Goal: Complete application form

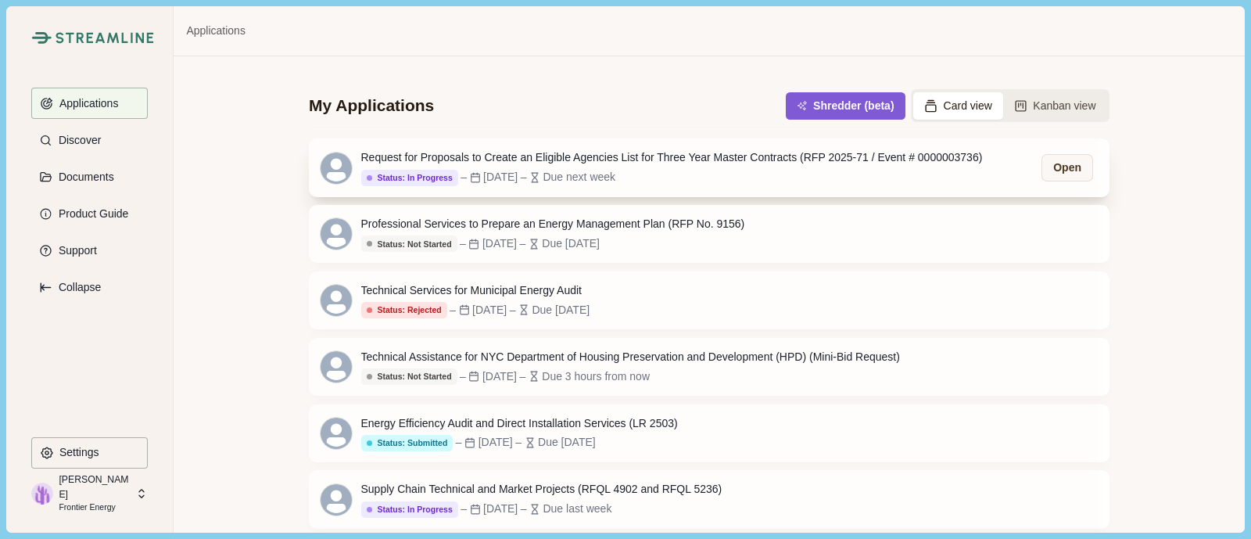
click at [747, 155] on div "Request for Proposals to Create an Eligible Agencies List for Three Year Master…" at bounding box center [672, 157] width 622 height 16
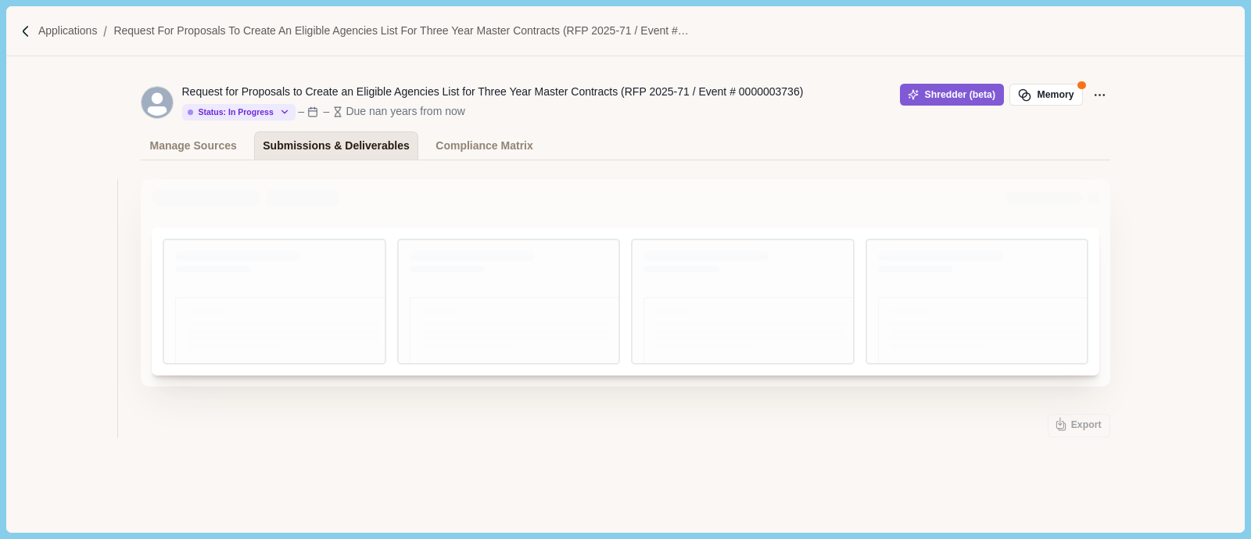
click at [264, 147] on div "Submissions & Deliverables" at bounding box center [336, 145] width 147 height 27
click at [356, 155] on div "Submissions & Deliverables" at bounding box center [336, 145] width 147 height 27
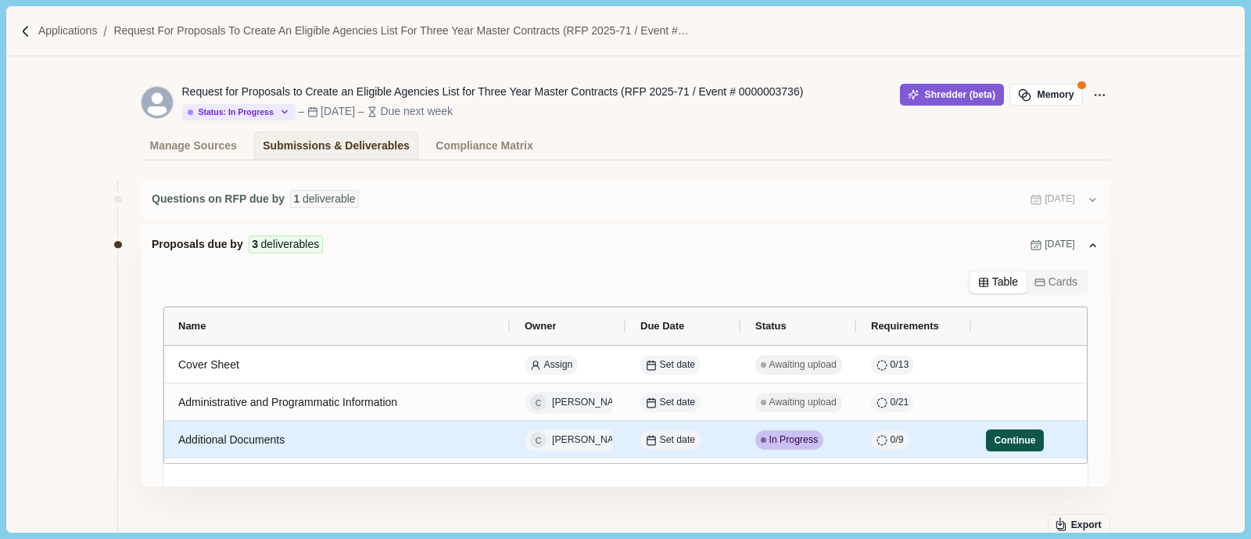
click at [986, 439] on button "Continue" at bounding box center [1015, 440] width 58 height 22
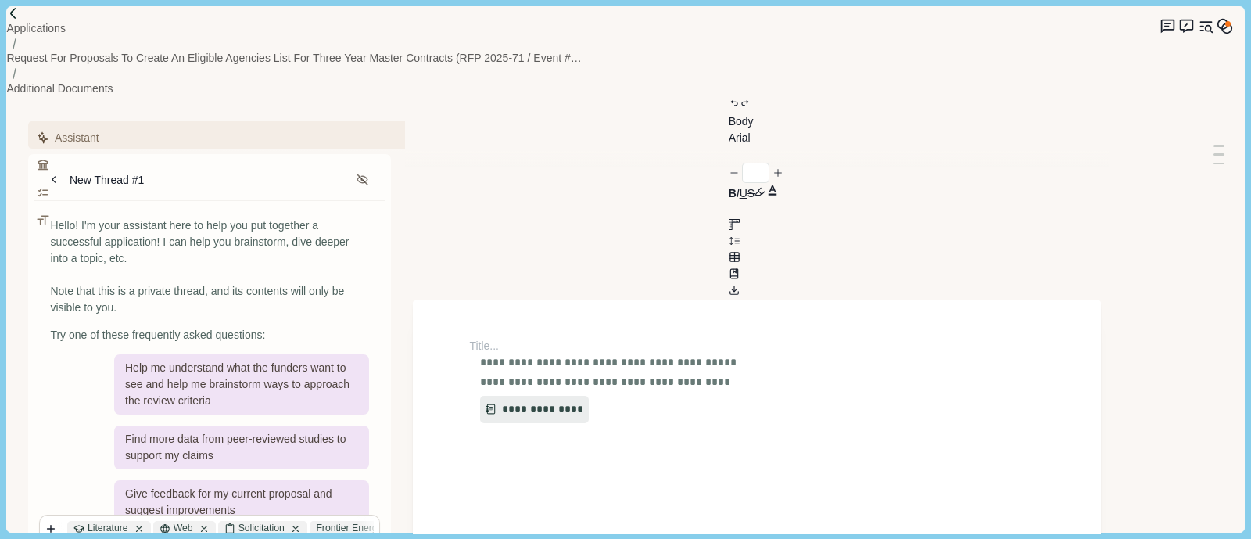
type input "**"
click at [634, 354] on span "**********" at bounding box center [592, 362] width 225 height 16
click at [507, 354] on span "**********" at bounding box center [592, 362] width 225 height 16
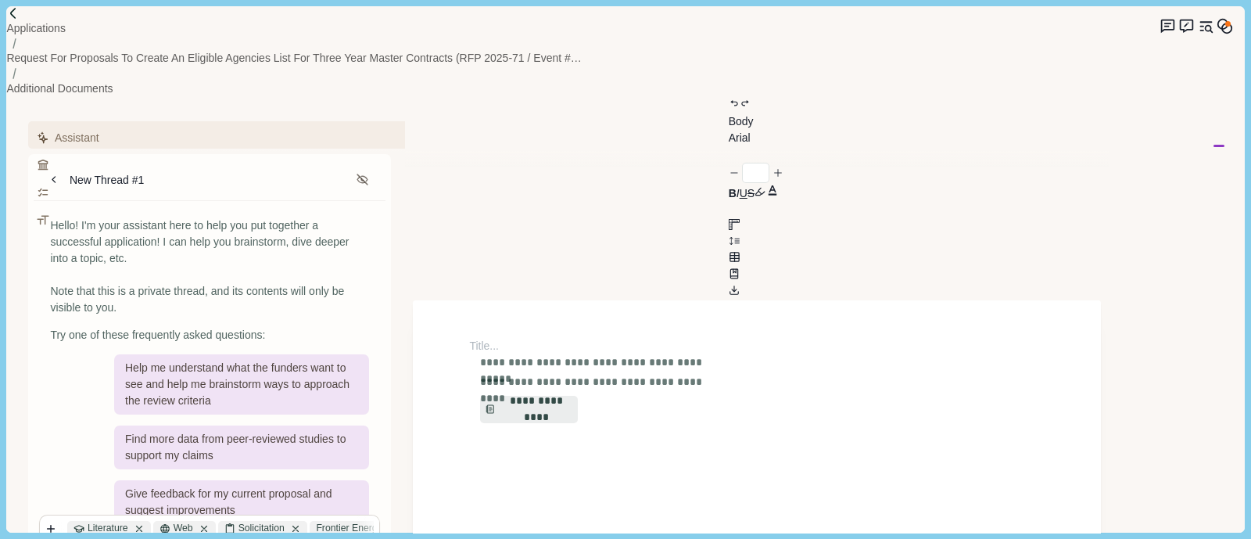
click at [507, 354] on span "**********" at bounding box center [592, 362] width 225 height 16
click at [505, 354] on span "**********" at bounding box center [592, 362] width 225 height 16
click at [504, 354] on span "**********" at bounding box center [592, 362] width 225 height 16
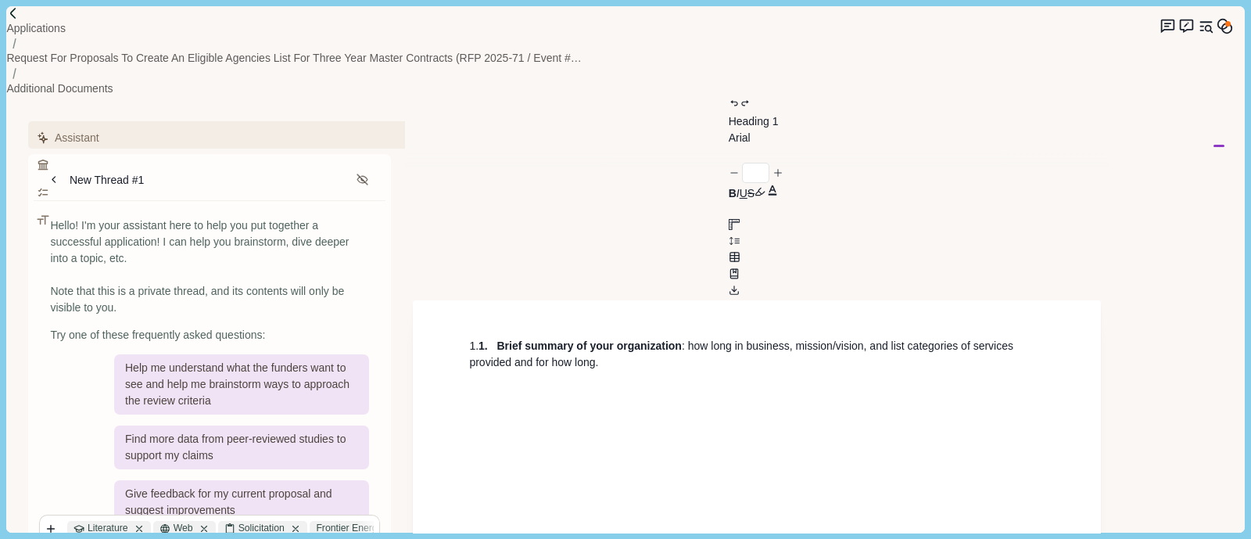
click at [497, 343] on span at bounding box center [492, 347] width 9 height 8
type input "*"
drag, startPoint x: 561, startPoint y: 267, endPoint x: 493, endPoint y: 193, distance: 100.7
click at [490, 338] on h1 "1. Brief summary of your organization : how long in business, mission/vision, a…" at bounding box center [757, 354] width 576 height 33
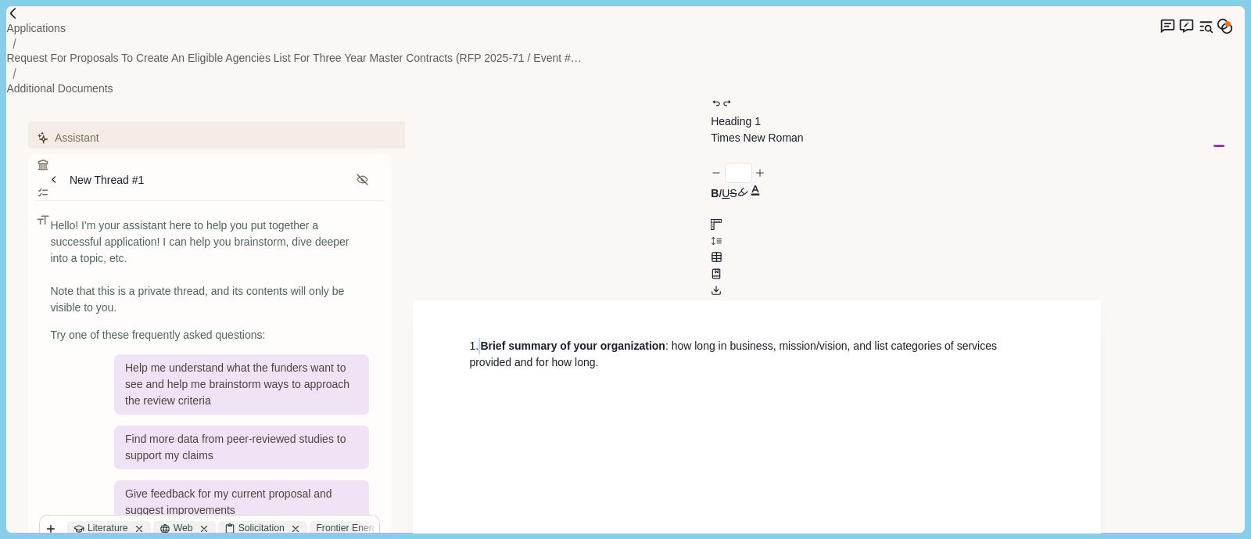
click at [490, 338] on h1 "1. Brief summary of your organization : how long in business, mission/vision, a…" at bounding box center [757, 354] width 576 height 33
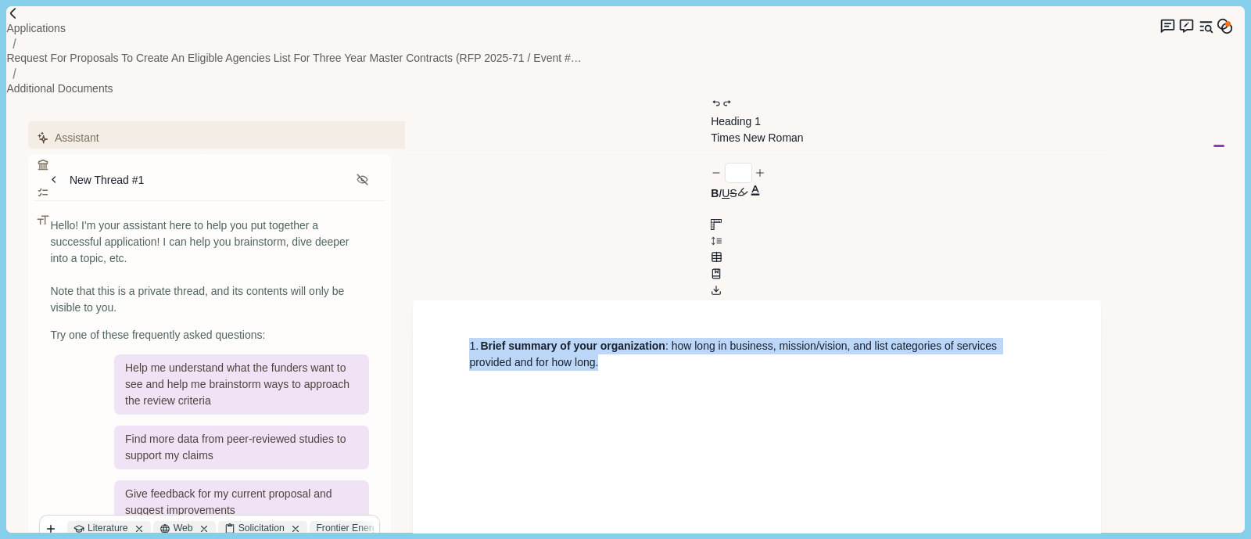
click at [490, 338] on h1 "1. Brief summary of your organization : how long in business, mission/vision, a…" at bounding box center [757, 354] width 576 height 33
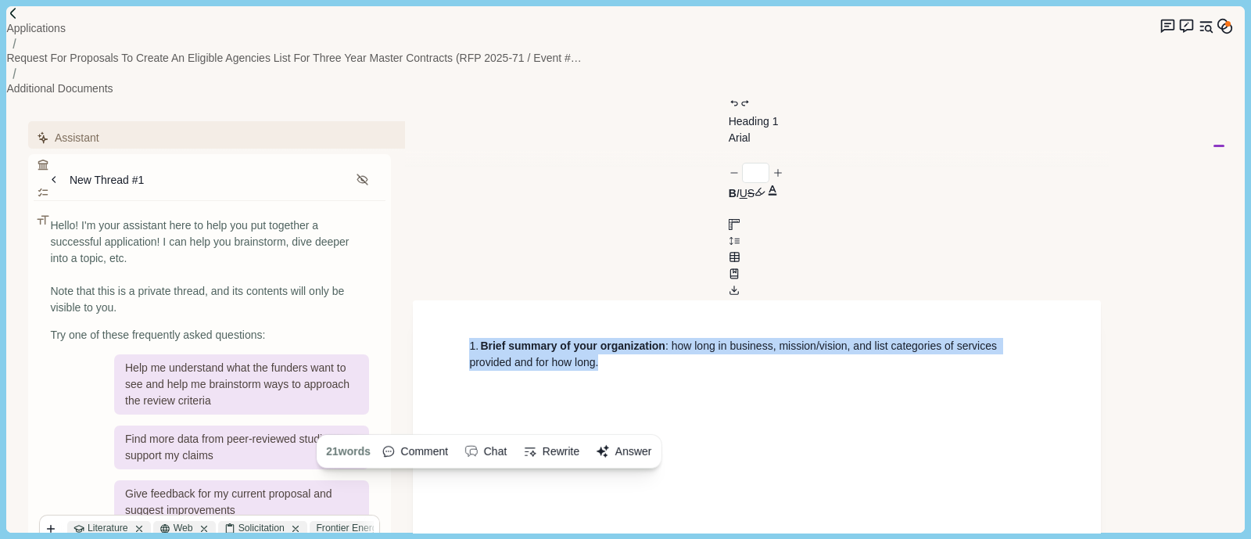
click at [634, 439] on button "Answer" at bounding box center [624, 451] width 66 height 25
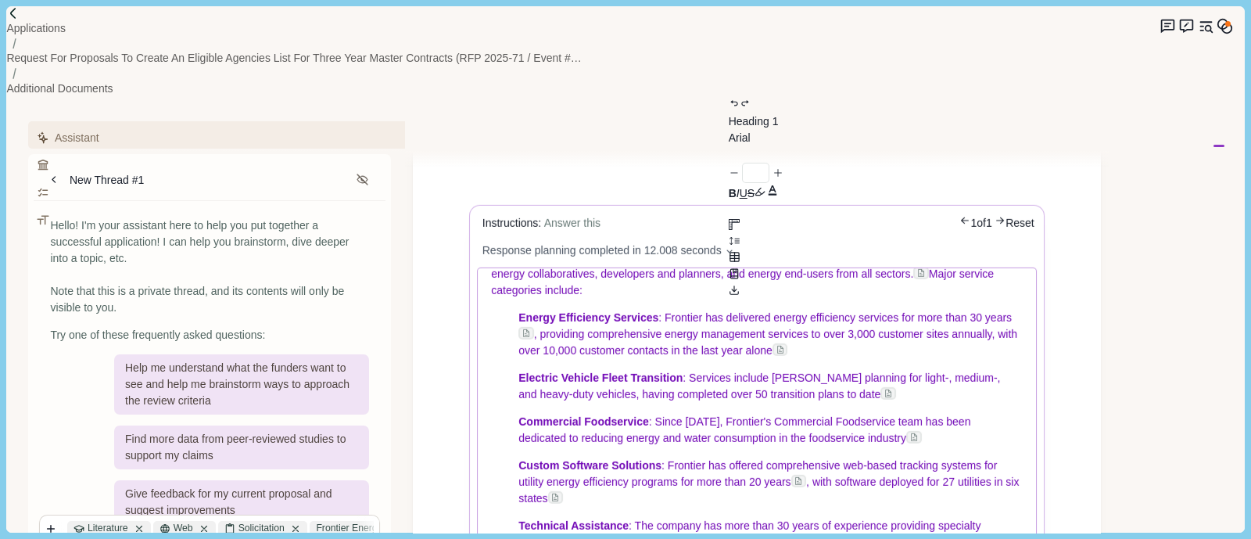
scroll to position [258, 0]
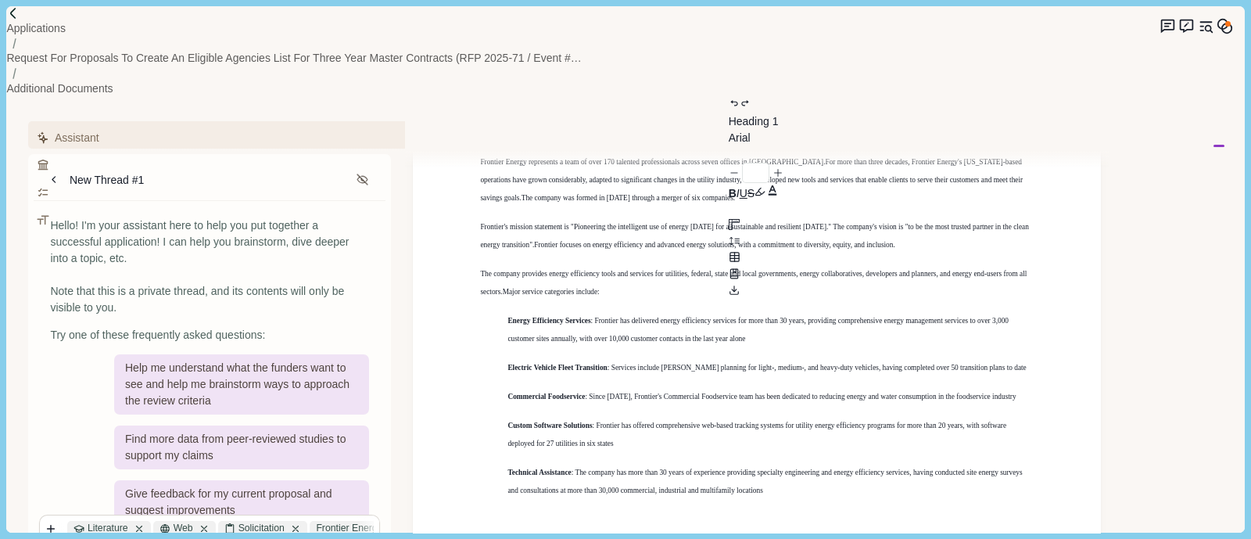
type input "*"
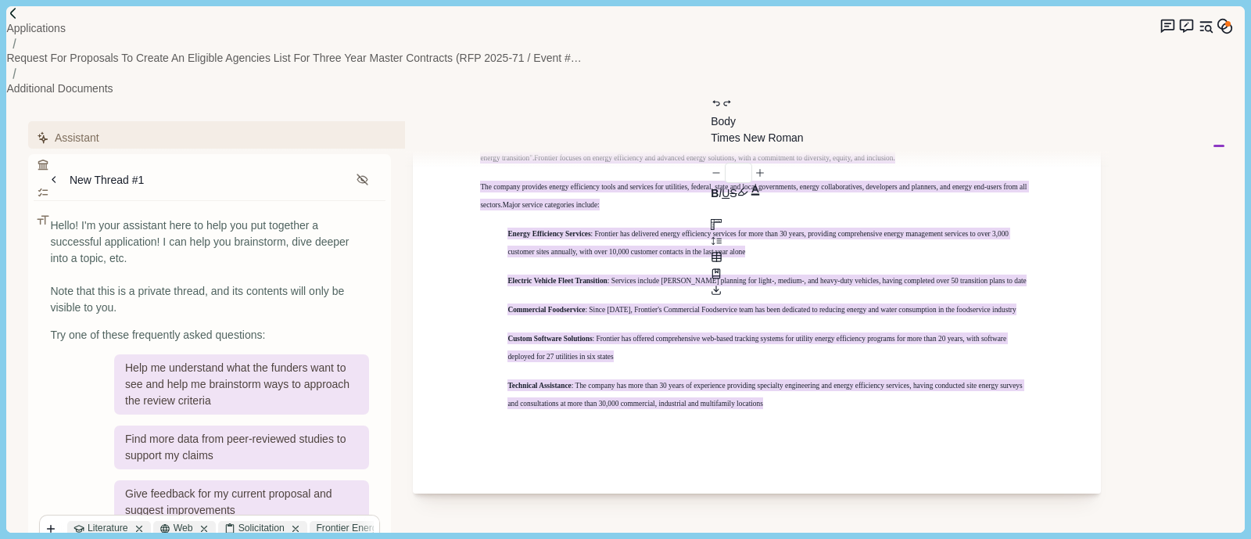
scroll to position [433, 0]
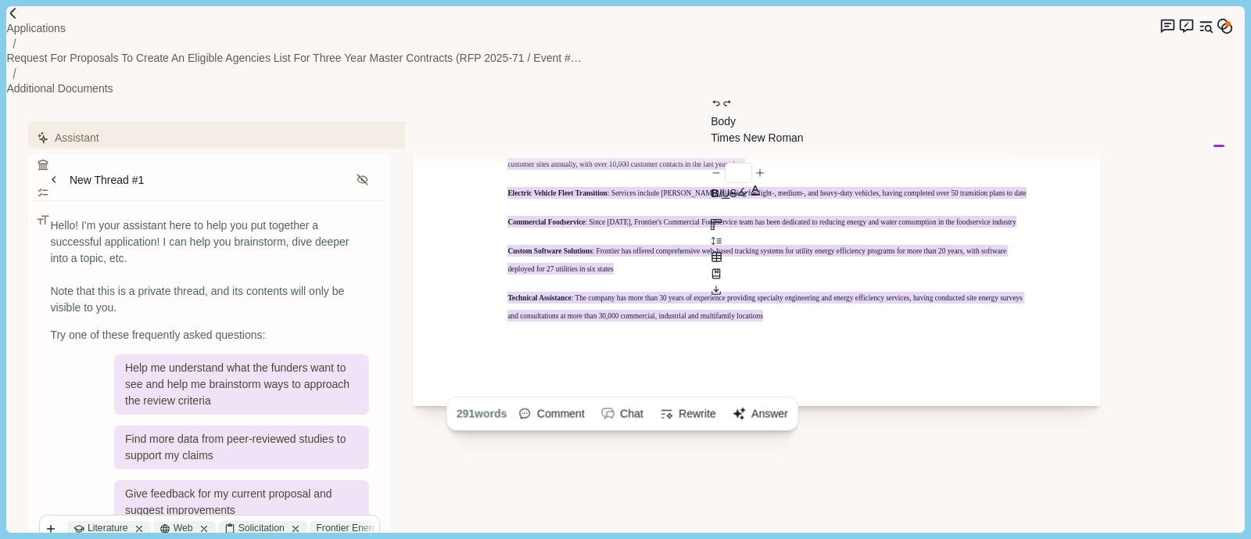
drag, startPoint x: 481, startPoint y: 237, endPoint x: 877, endPoint y: 295, distance: 400.6
click at [877, 295] on div "Body Heading 1 Heading 2 Heading 3 Heading 4 Body Times New Roman Arial Calibri…" at bounding box center [757, 246] width 688 height 1165
copy div "Frontier Energy represents a team of over 170 talented professionals across sev…"
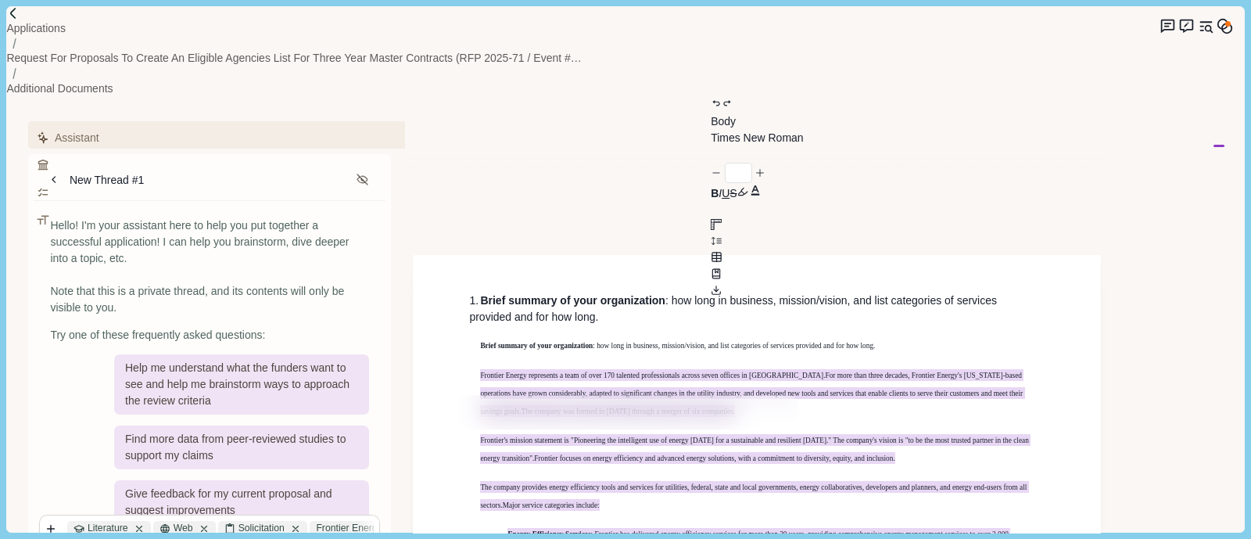
scroll to position [0, 0]
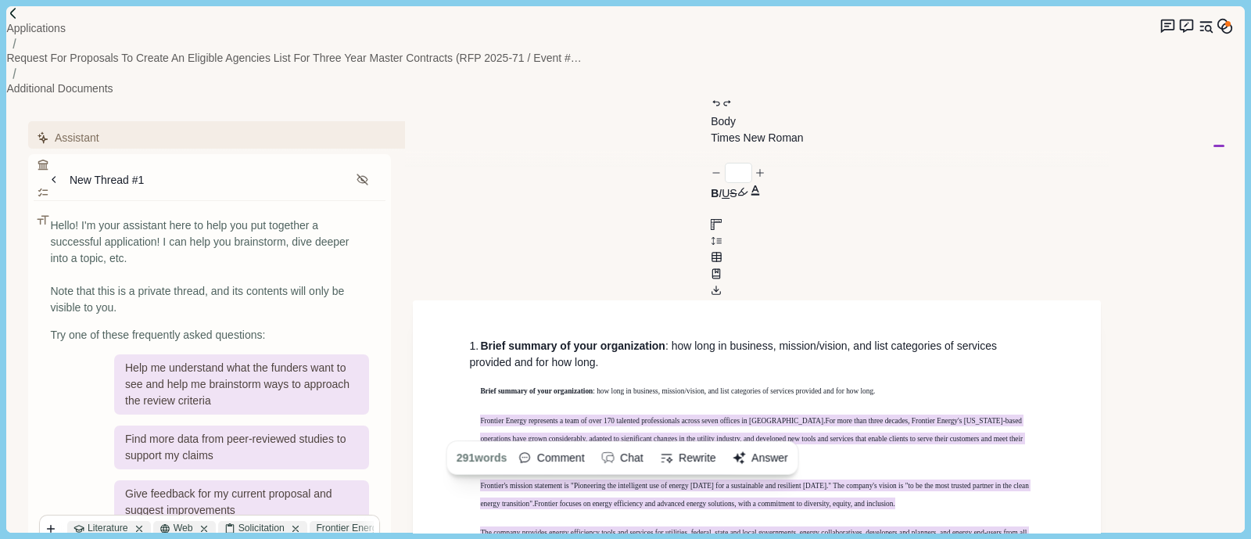
click at [674, 451] on icon "button" at bounding box center [667, 458] width 14 height 14
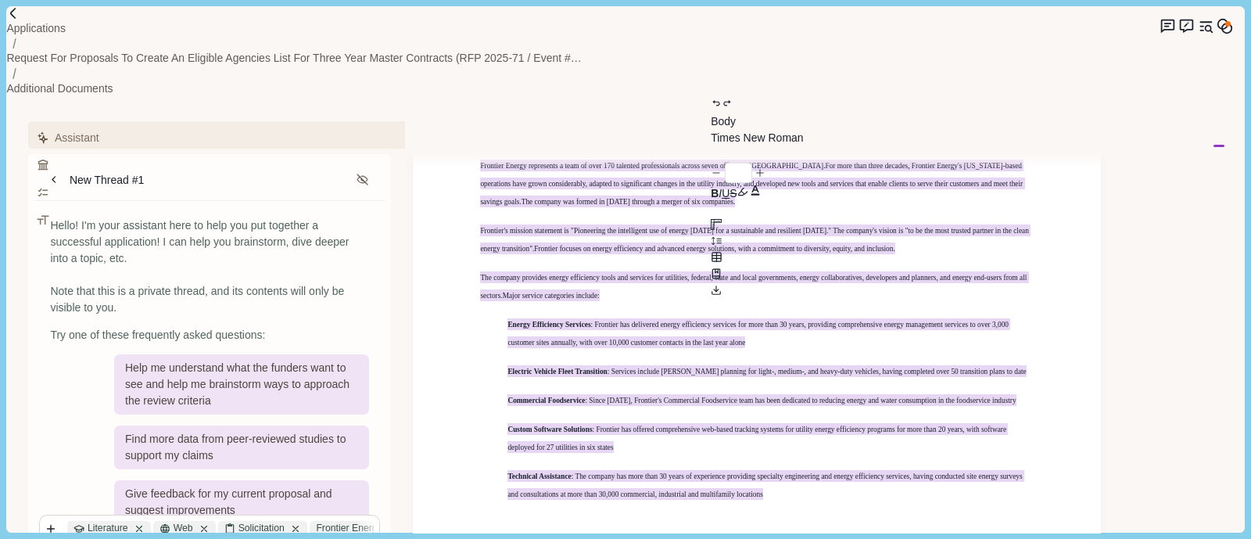
scroll to position [390, 0]
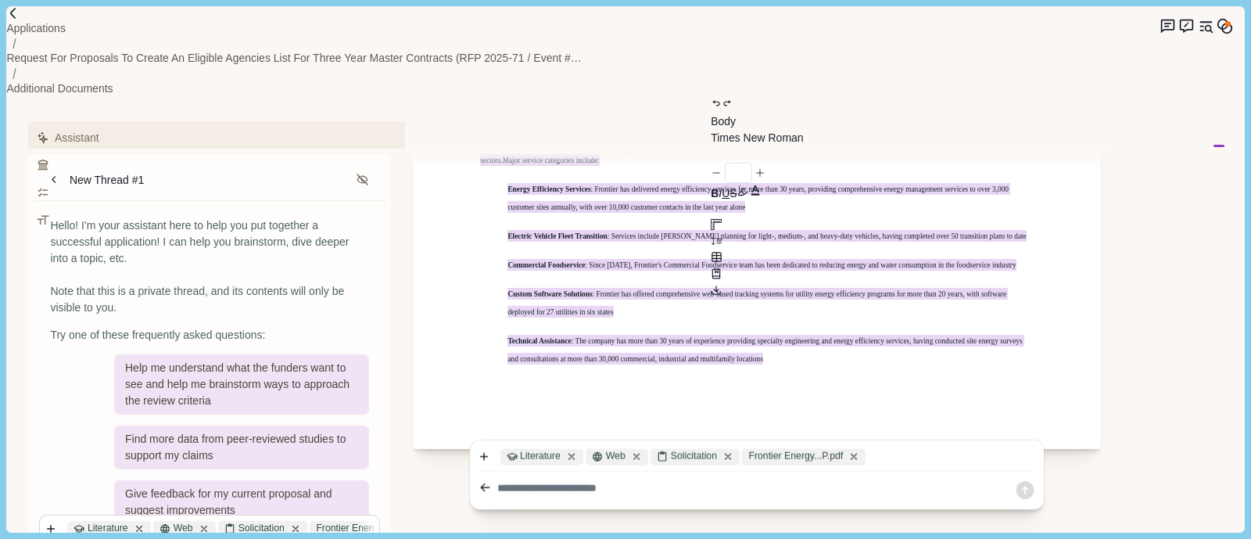
click at [639, 480] on textarea at bounding box center [755, 488] width 517 height 16
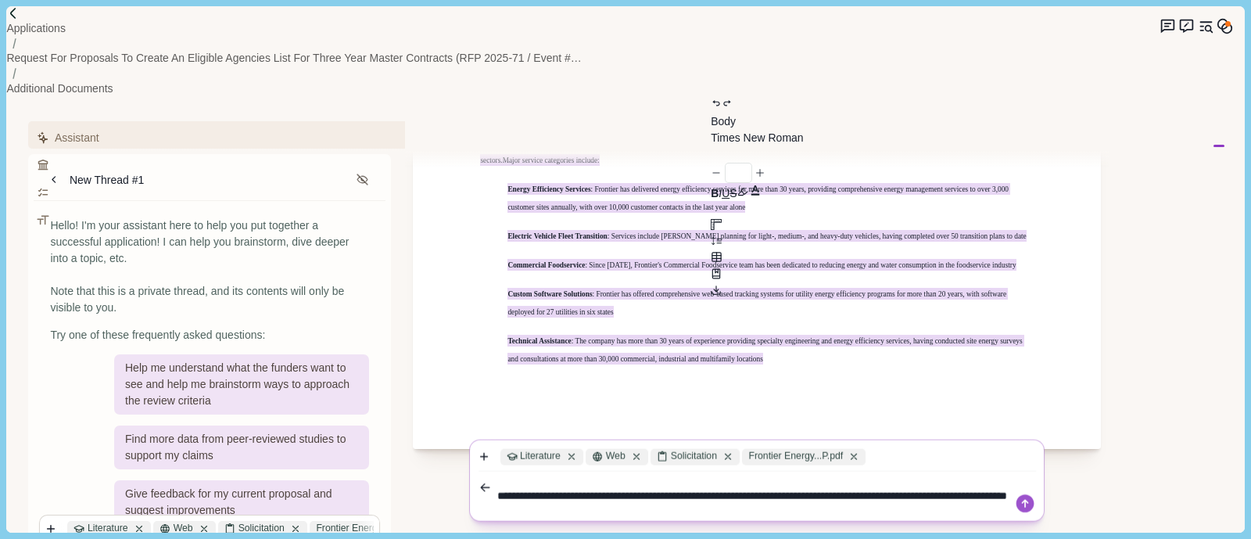
type textarea "**********"
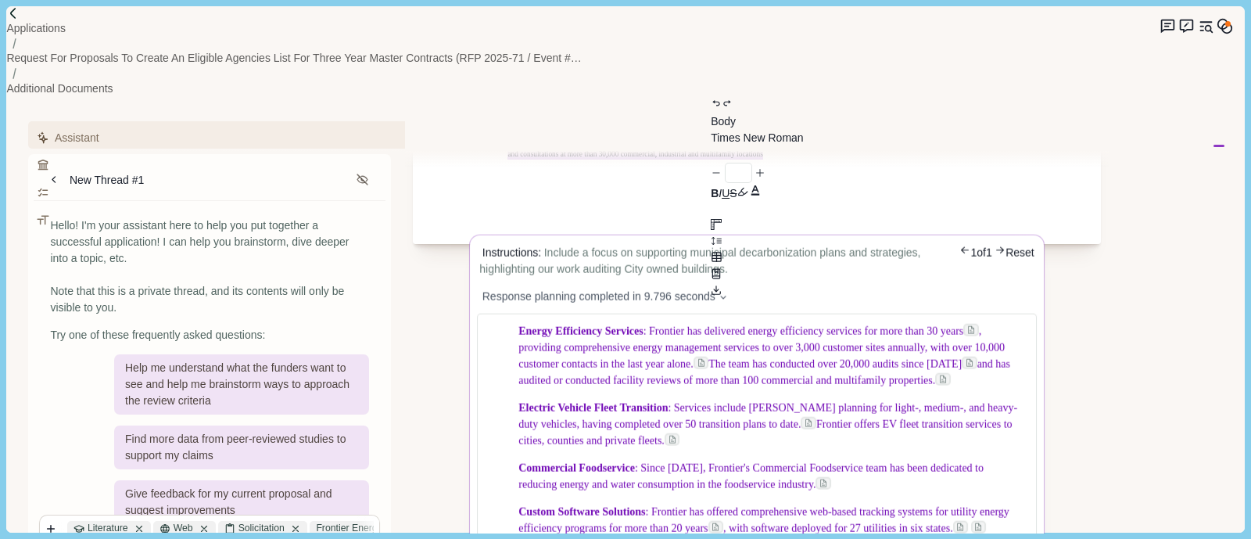
scroll to position [597, 0]
drag, startPoint x: 632, startPoint y: 371, endPoint x: 730, endPoint y: 422, distance: 110.2
copy p "e company has more than 30 years of experience providing specialty engineering …"
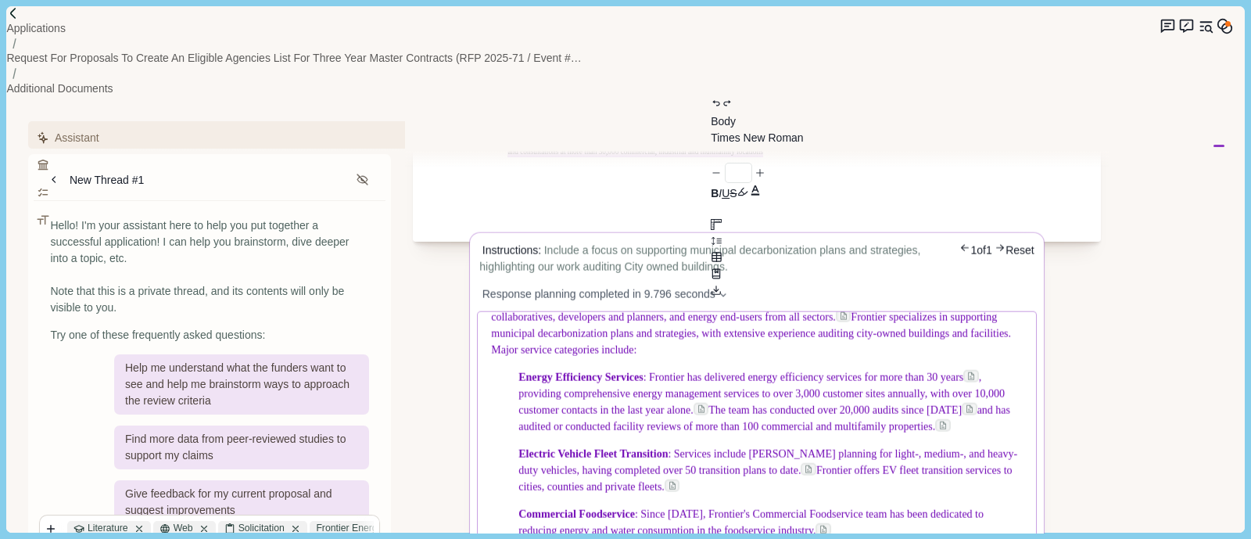
click at [651, 371] on span ": Frontier has delivered energy efficiency services for more than 30 years" at bounding box center [804, 377] width 321 height 12
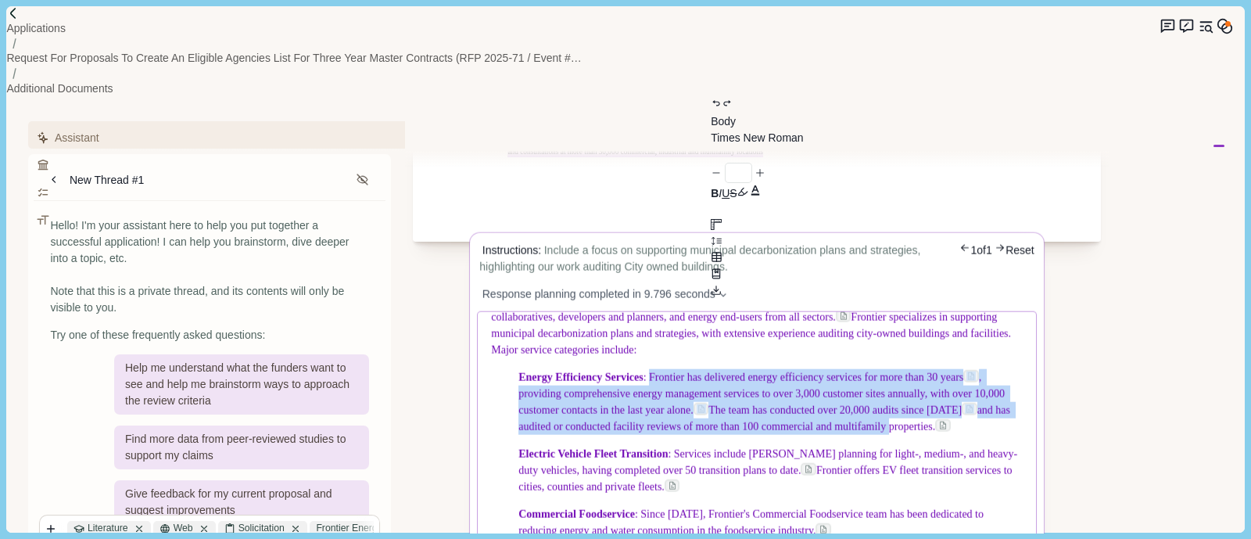
drag, startPoint x: 651, startPoint y: 206, endPoint x: 915, endPoint y: 264, distance: 270.6
click at [915, 369] on p "Energy Efficiency Services : Frontier has delivered energy efficiency services …" at bounding box center [771, 402] width 504 height 66
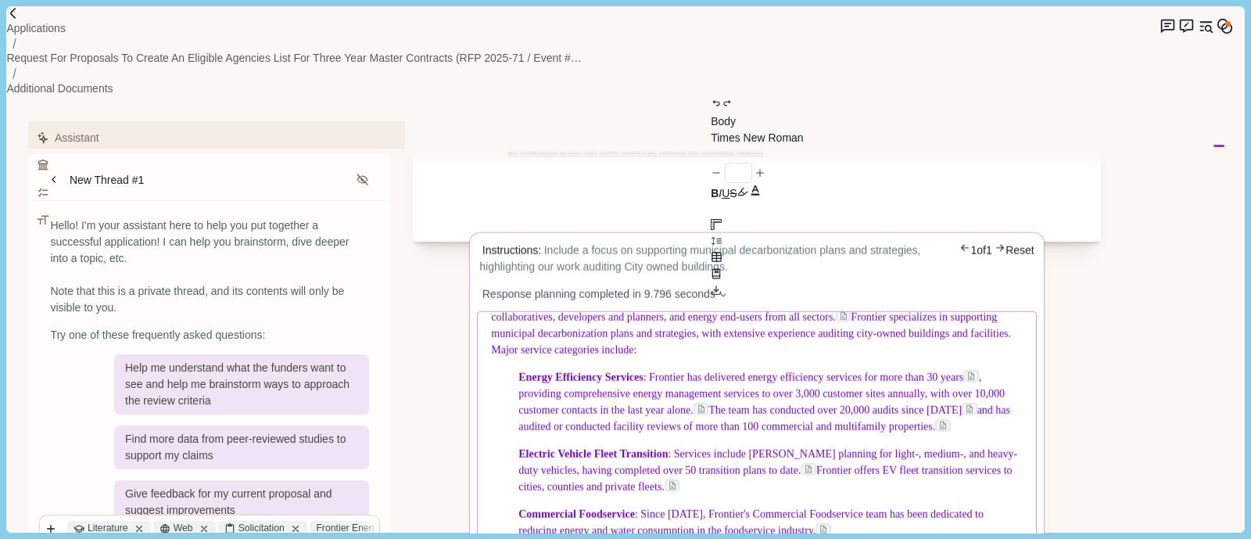
drag, startPoint x: 919, startPoint y: 268, endPoint x: 973, endPoint y: 264, distance: 54.2
click at [973, 369] on p "Energy Efficiency Services : Frontier has delivered energy efficiency services …" at bounding box center [771, 402] width 504 height 66
drag, startPoint x: 990, startPoint y: 264, endPoint x: 647, endPoint y: 213, distance: 347.0
click at [647, 369] on p "Energy Efficiency Services : Frontier has delivered energy efficiency services …" at bounding box center [771, 402] width 504 height 66
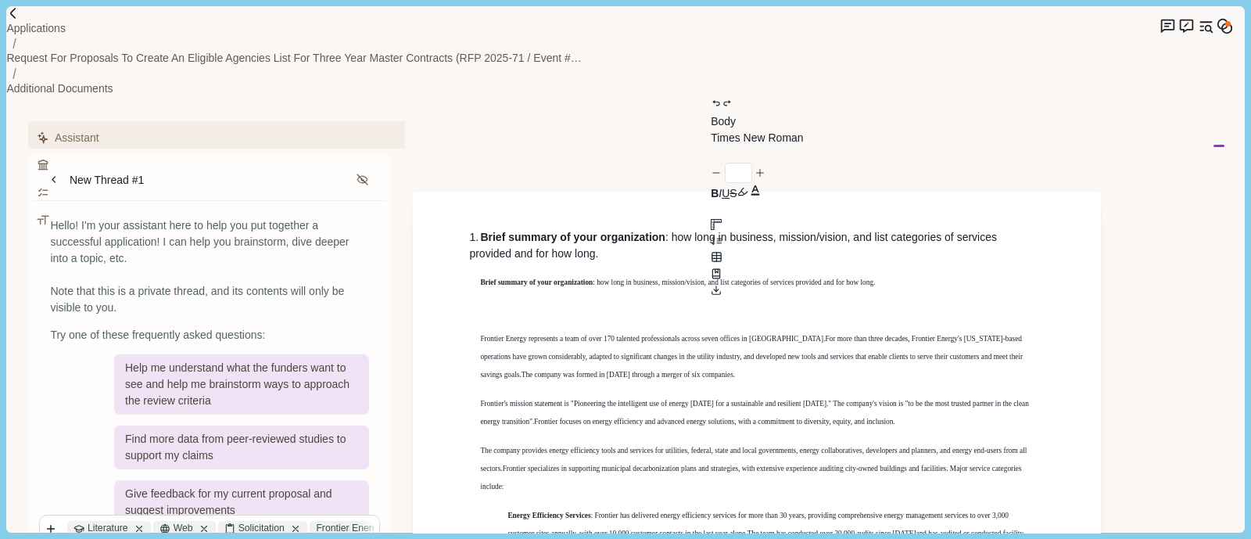
scroll to position [304, 0]
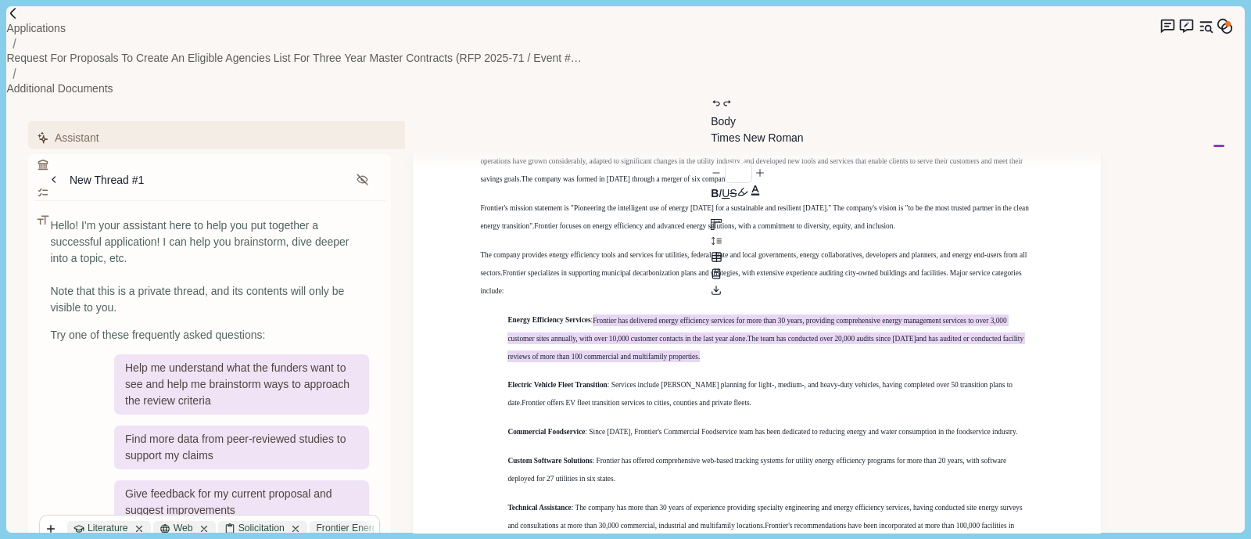
drag, startPoint x: 727, startPoint y: 246, endPoint x: 593, endPoint y: 213, distance: 137.7
click at [593, 310] on p "Energy Efficiency Services : Frontier has delivered energy efficiency services …" at bounding box center [770, 337] width 526 height 54
copy p "Frontier has delivered energy efficiency services for more than 30 years , prov…"
click at [782, 457] on span ": Frontier has offered comprehensive web-based tracking systems for utility ene…" at bounding box center [778, 461] width 371 height 8
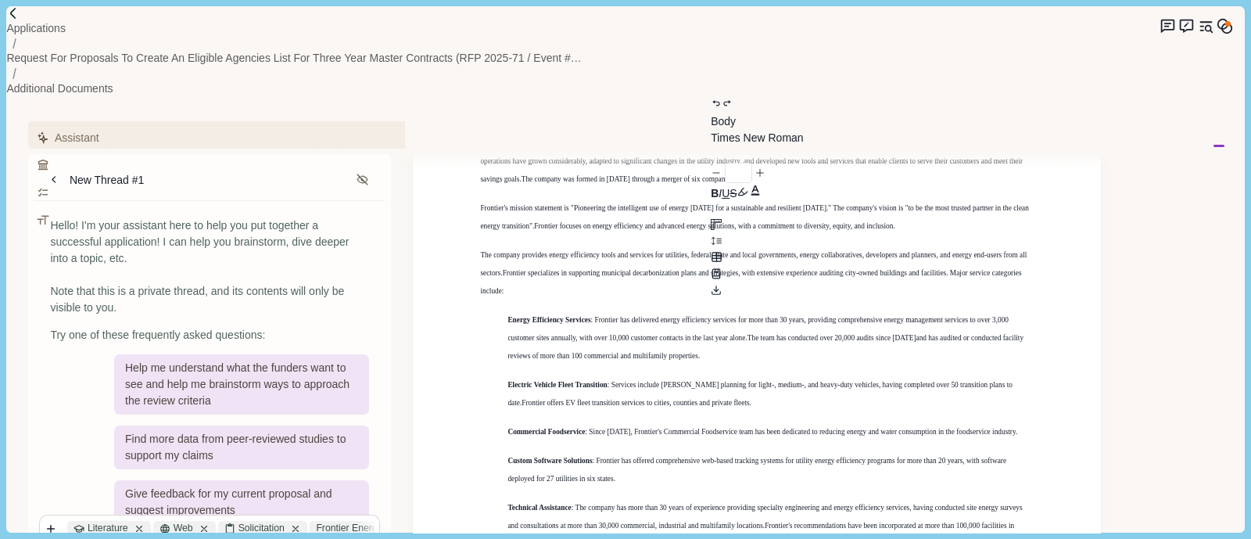
drag, startPoint x: 633, startPoint y: 375, endPoint x: 624, endPoint y: 365, distance: 13.8
click at [624, 451] on p "Custom Software Solutions : Frontier has offered comprehensive web-based tracki…" at bounding box center [770, 469] width 526 height 36
